Goal: Obtain resource: Obtain resource

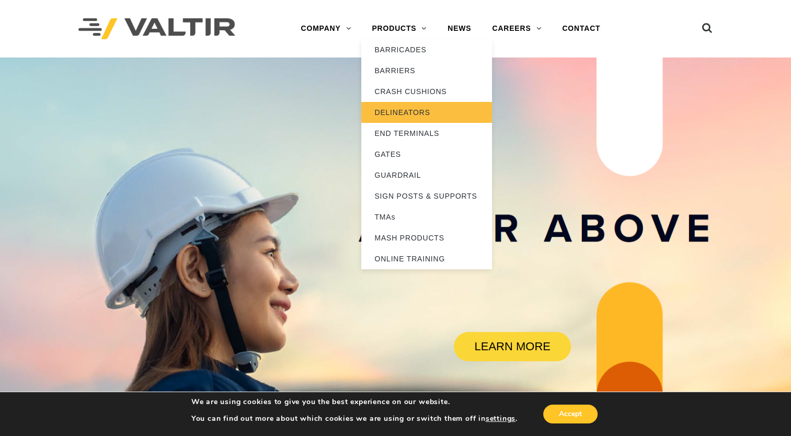
click at [400, 114] on link "DELINEATORS" at bounding box center [426, 112] width 131 height 21
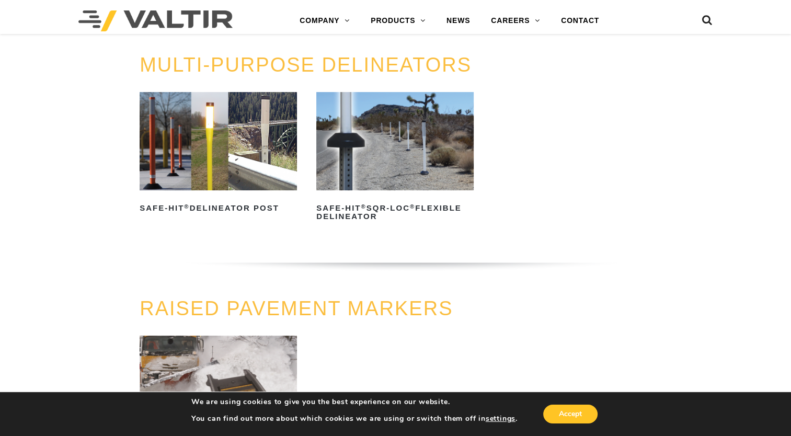
scroll to position [314, 0]
click at [255, 144] on img at bounding box center [218, 141] width 157 height 98
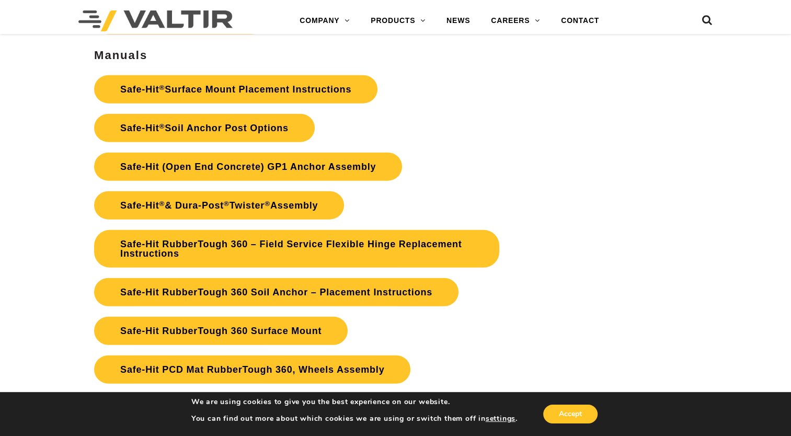
scroll to position [2299, 0]
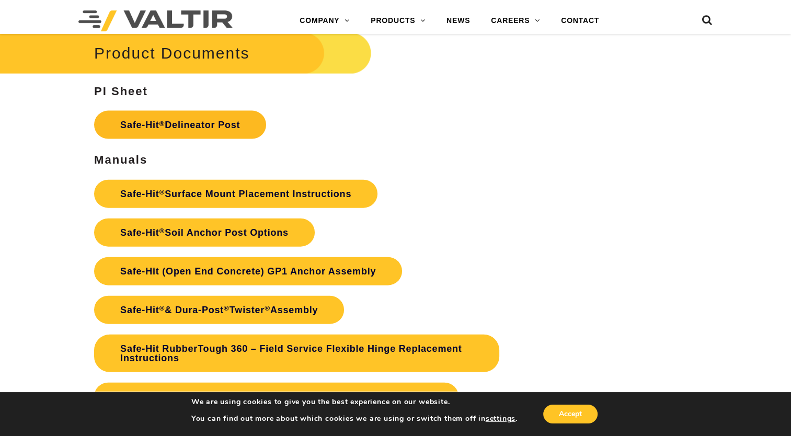
click at [216, 120] on link "Safe-Hit ® Delineator Post" at bounding box center [180, 125] width 172 height 28
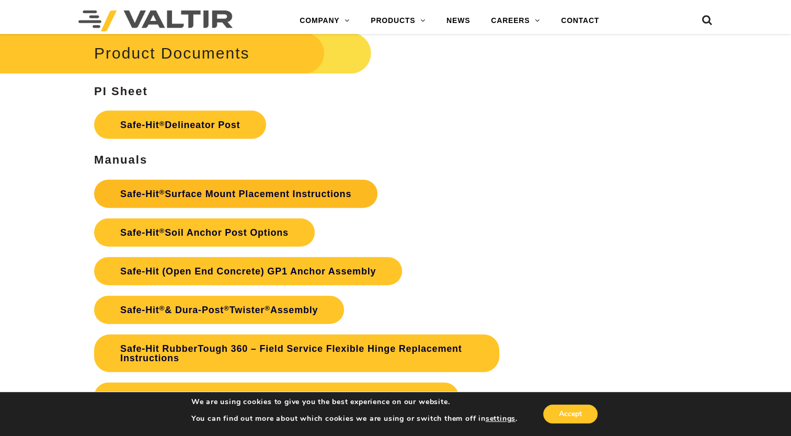
click at [210, 194] on link "Safe-Hit ® Surface Mount Placement Instructions" at bounding box center [235, 194] width 283 height 28
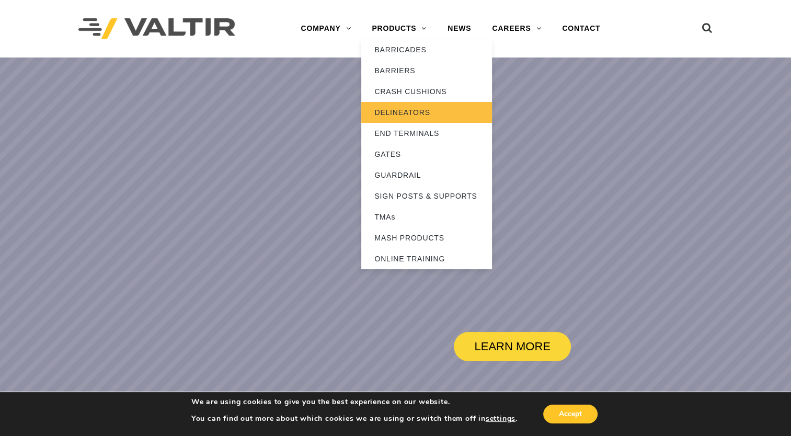
click at [408, 114] on link "DELINEATORS" at bounding box center [426, 112] width 131 height 21
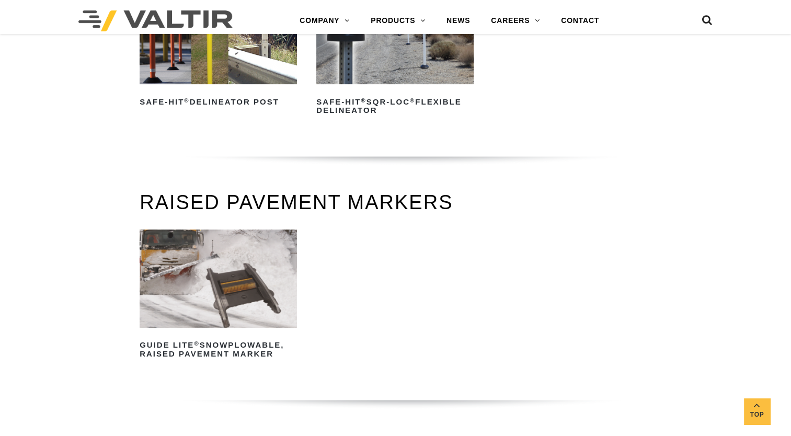
scroll to position [418, 0]
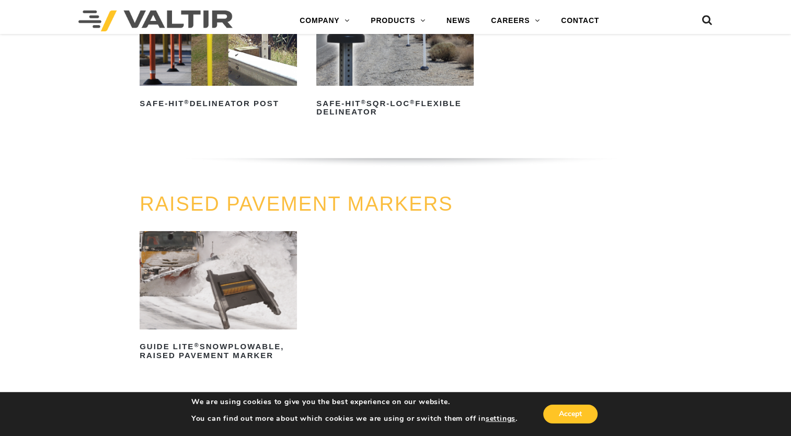
click at [221, 71] on img at bounding box center [218, 36] width 157 height 98
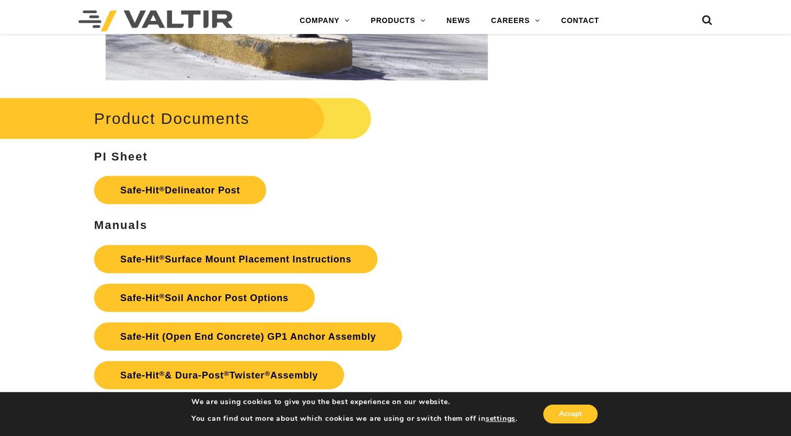
scroll to position [2404, 0]
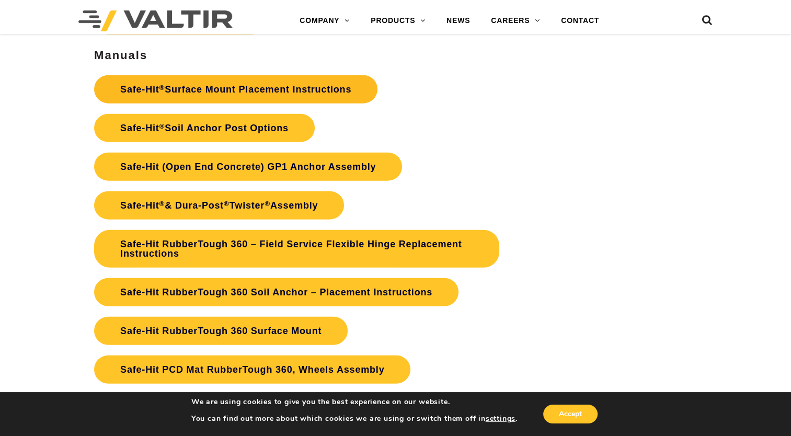
click at [266, 90] on link "Safe-Hit ® Surface Mount Placement Instructions" at bounding box center [235, 89] width 283 height 28
